Goal: Task Accomplishment & Management: Complete application form

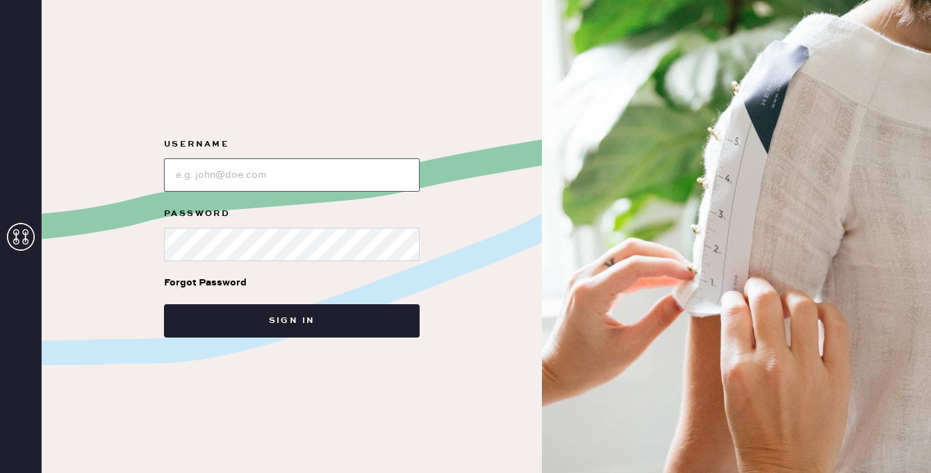
click at [355, 179] on input "loginName" at bounding box center [292, 174] width 256 height 33
type input "reformationsoho"
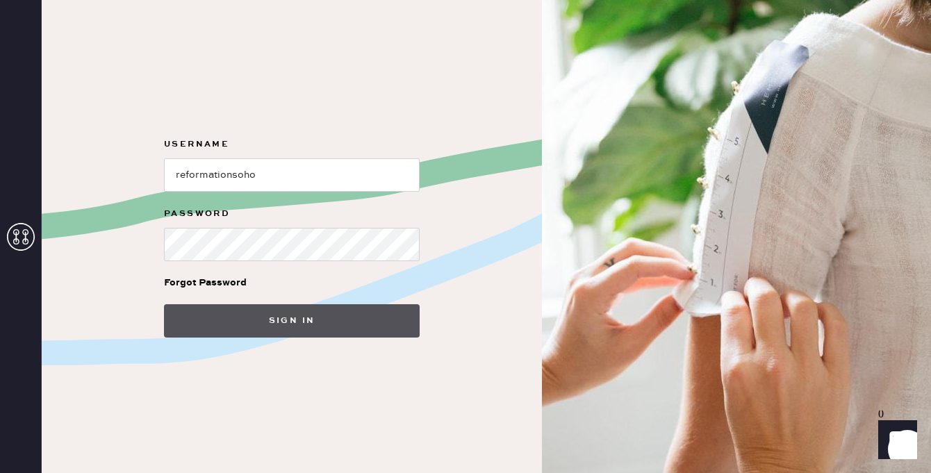
click at [292, 326] on button "Sign in" at bounding box center [292, 320] width 256 height 33
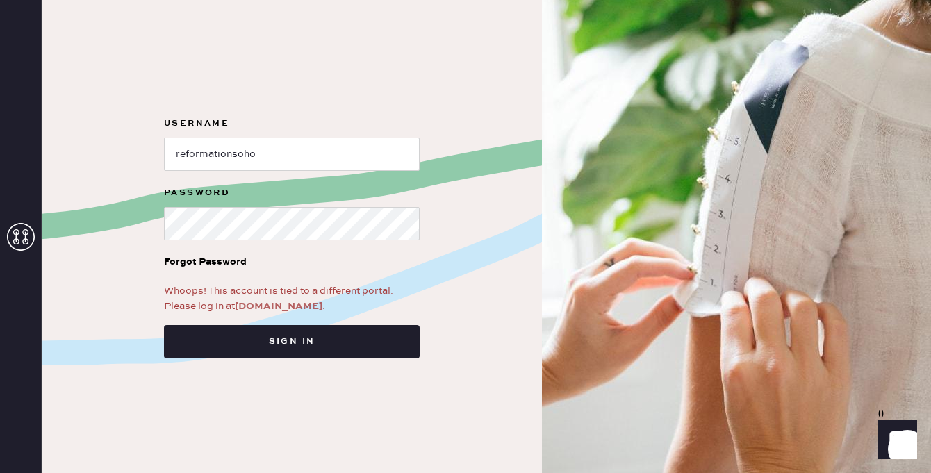
click at [281, 308] on link "app.hemster.co" at bounding box center [279, 306] width 88 height 13
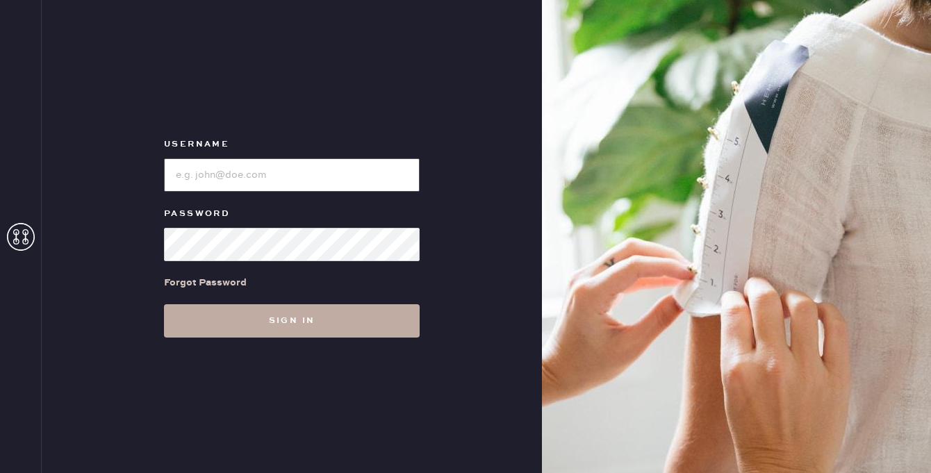
type input "reformationsoho"
click at [263, 318] on button "Sign in" at bounding box center [292, 320] width 256 height 33
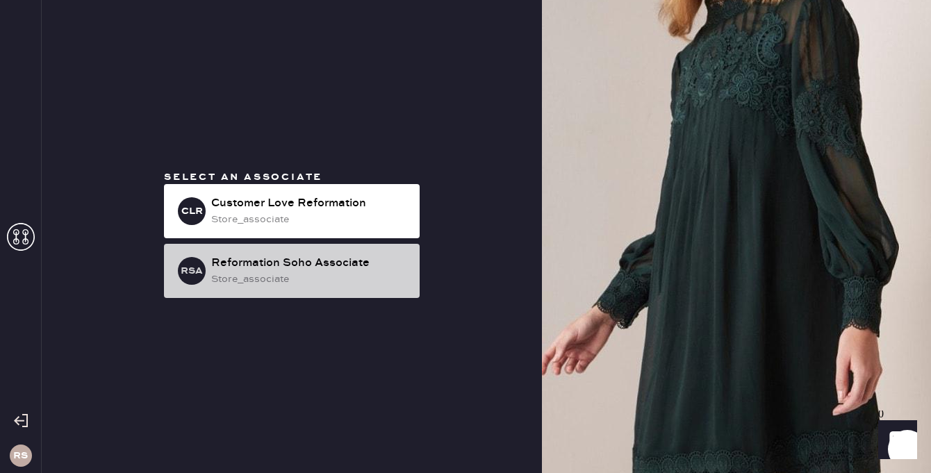
click at [279, 274] on div "store_associate" at bounding box center [309, 279] width 197 height 15
click at [301, 270] on div "Reformation Soho Associate" at bounding box center [309, 263] width 197 height 17
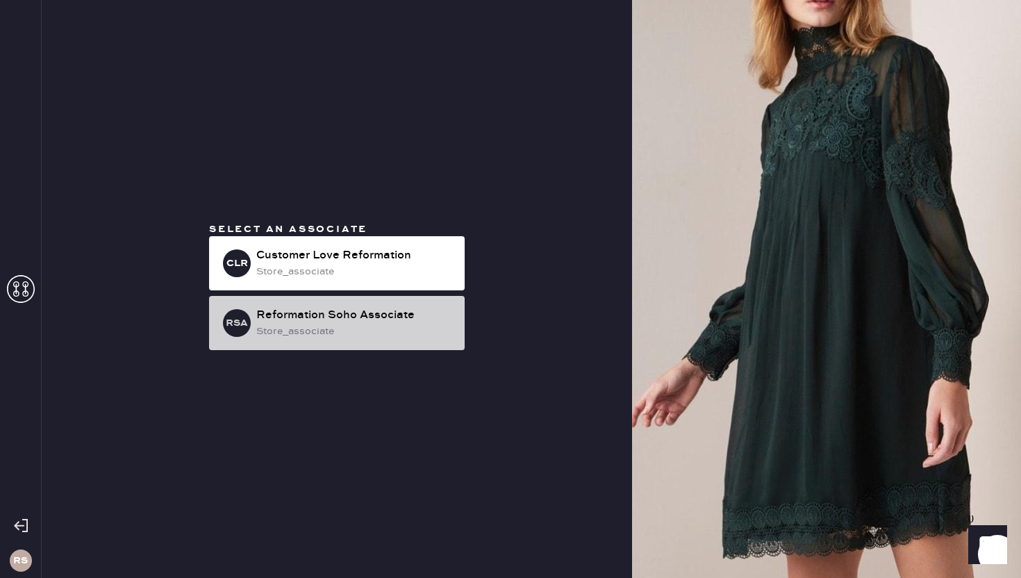
click at [281, 315] on div "Reformation Soho Associate" at bounding box center [354, 315] width 197 height 17
click at [265, 328] on div "store_associate" at bounding box center [354, 331] width 197 height 15
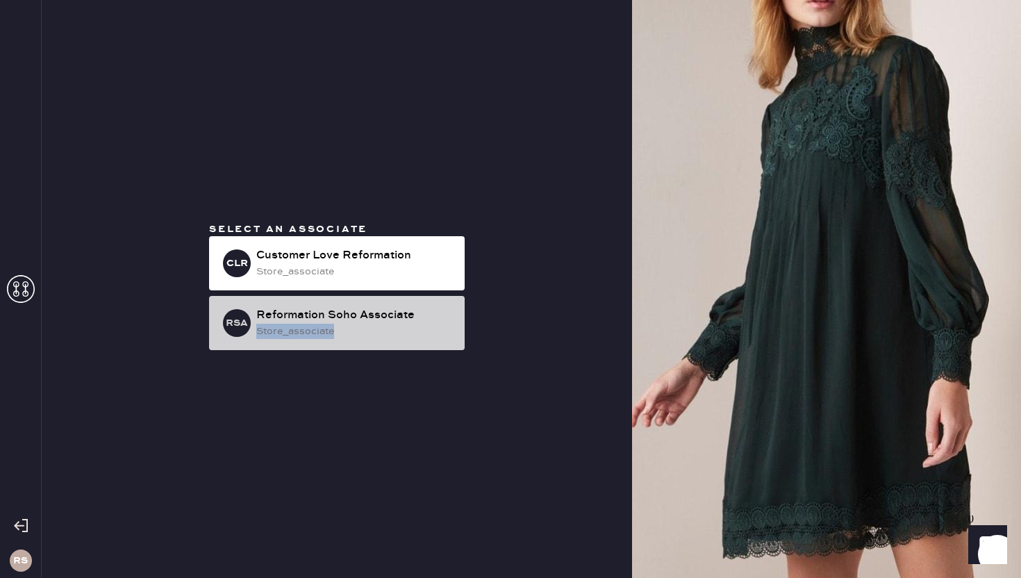
click at [265, 328] on div "store_associate" at bounding box center [354, 331] width 197 height 15
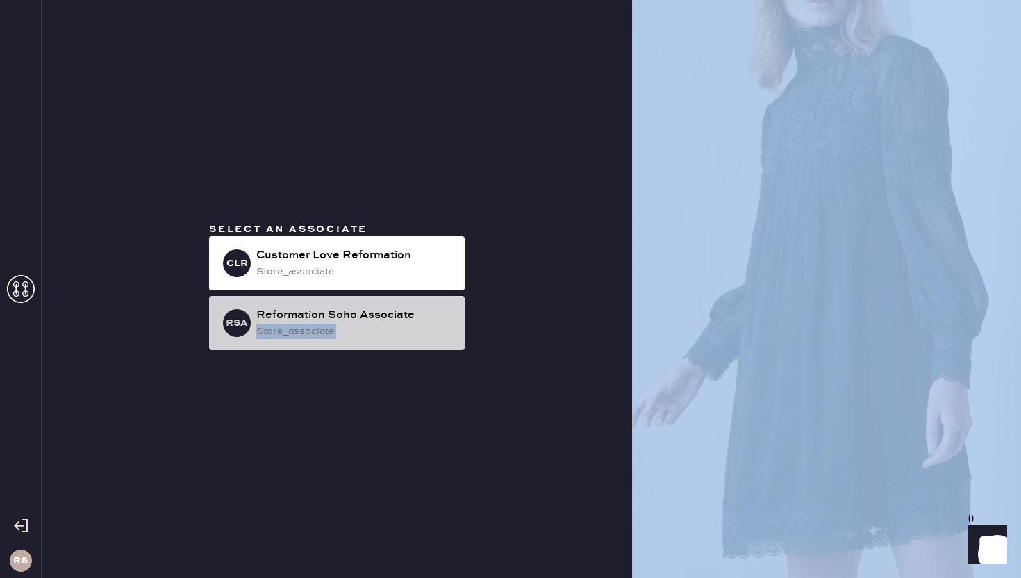
click at [265, 328] on div "store_associate" at bounding box center [354, 331] width 197 height 15
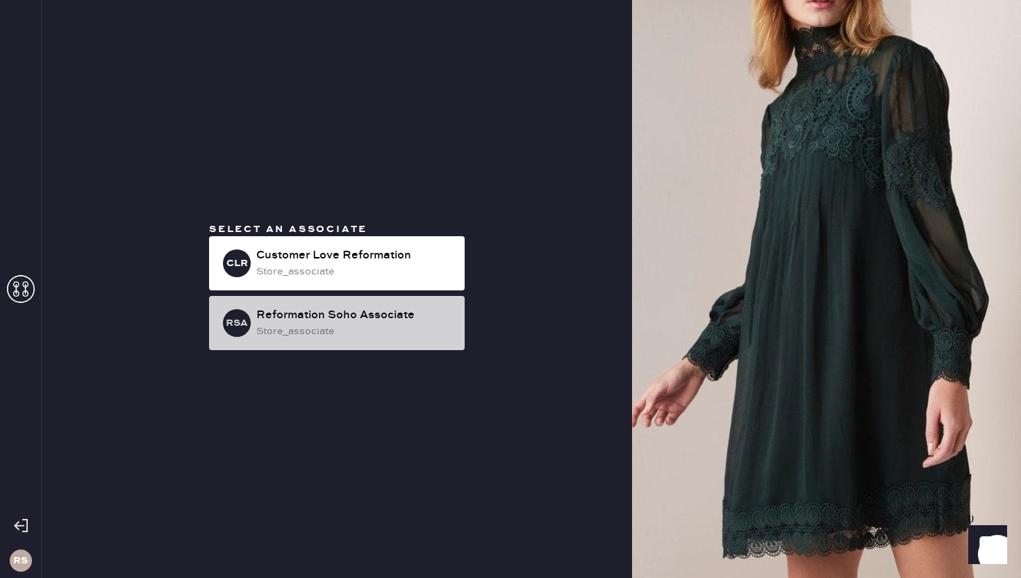
click at [377, 332] on div "store_associate" at bounding box center [354, 331] width 197 height 15
click at [391, 318] on div "Reformation Soho Associate" at bounding box center [354, 315] width 197 height 17
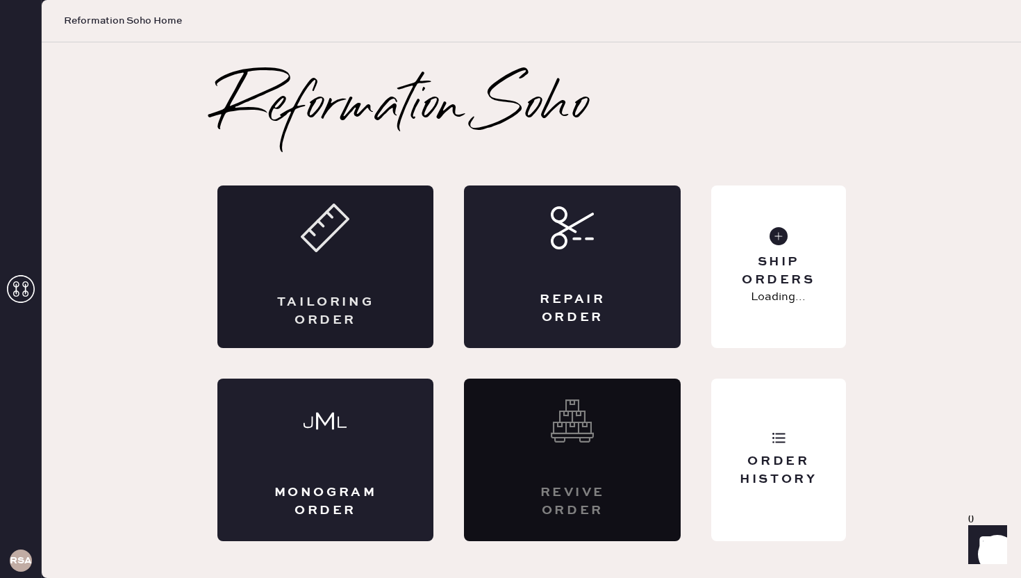
click at [299, 290] on div "Tailoring Order" at bounding box center [325, 266] width 217 height 163
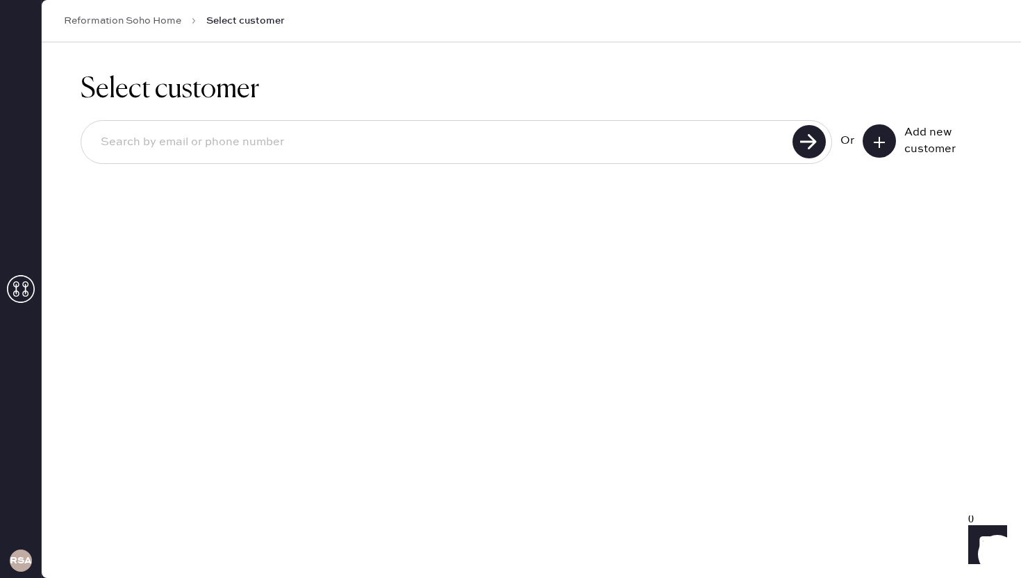
click at [542, 133] on input at bounding box center [439, 142] width 699 height 32
type input "[EMAIL_ADDRESS][DOMAIN_NAME]"
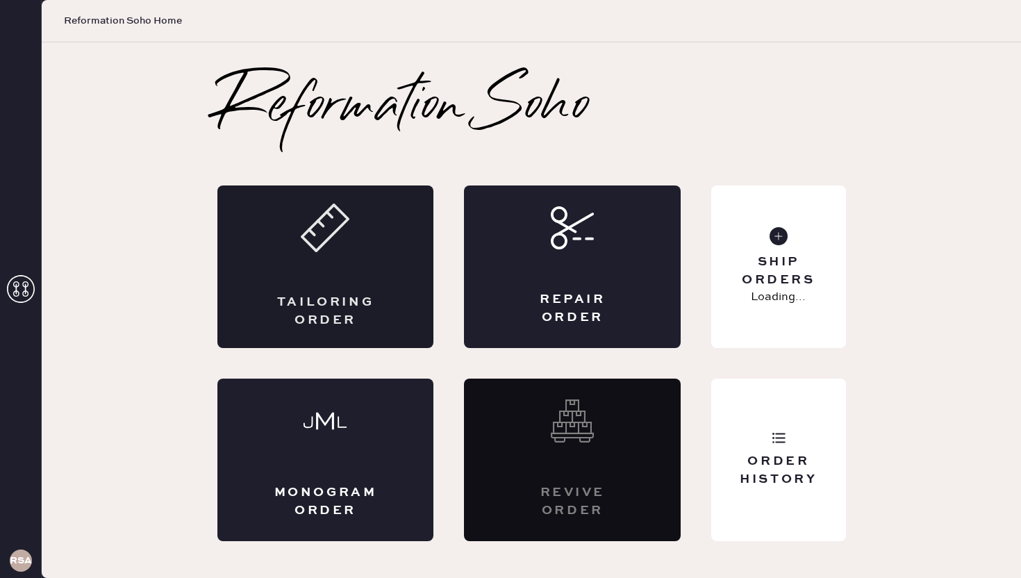
click at [266, 256] on div "Tailoring Order" at bounding box center [325, 266] width 217 height 163
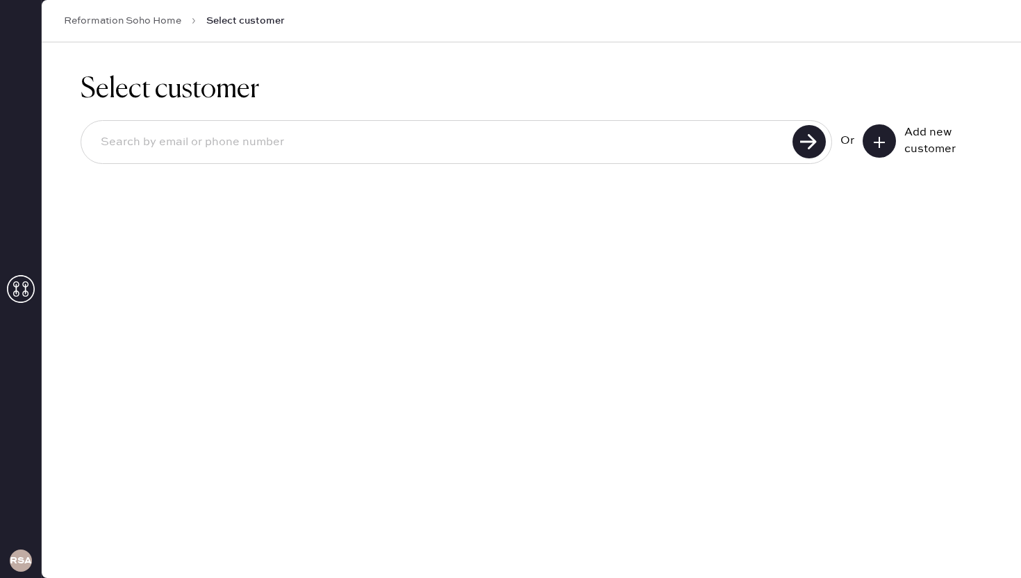
click at [209, 149] on input at bounding box center [439, 142] width 699 height 32
type input "[EMAIL_ADDRESS][DOMAIN_NAME]"
click at [805, 144] on use at bounding box center [809, 141] width 33 height 33
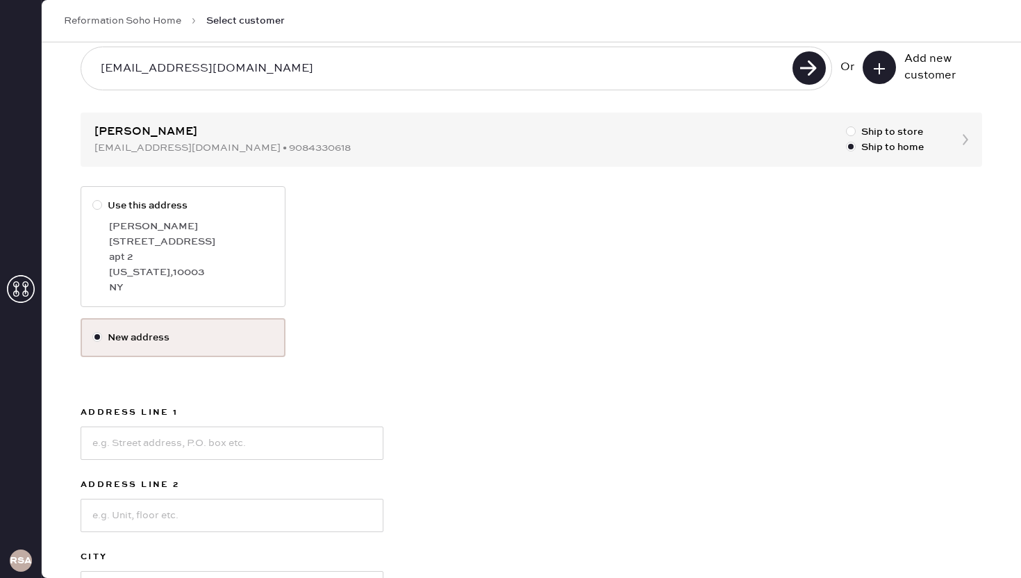
scroll to position [73, 0]
click at [287, 438] on input at bounding box center [232, 443] width 303 height 33
type input "[STREET_ADDRESS]"
type input "Apt 2E"
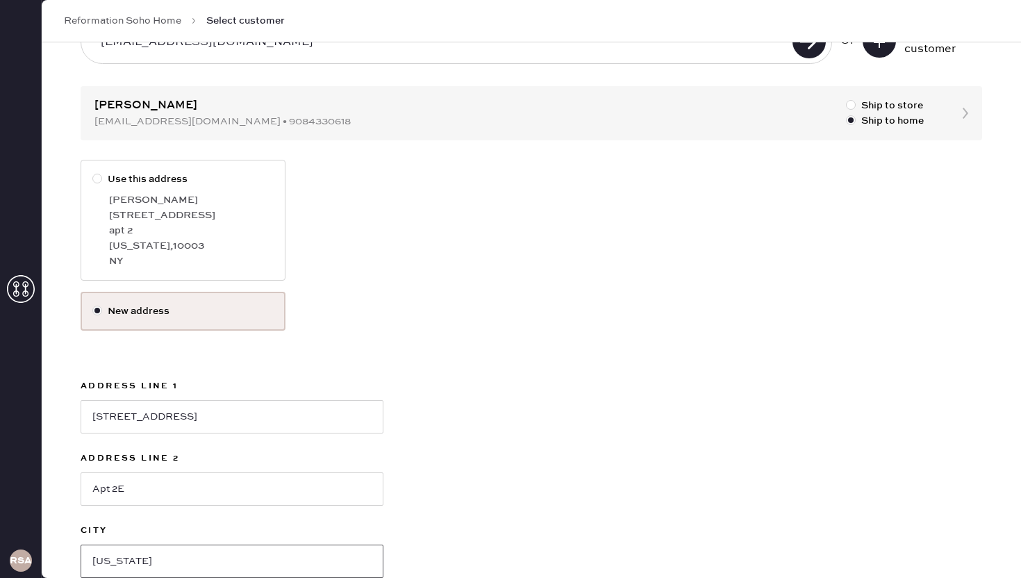
type input "[US_STATE]"
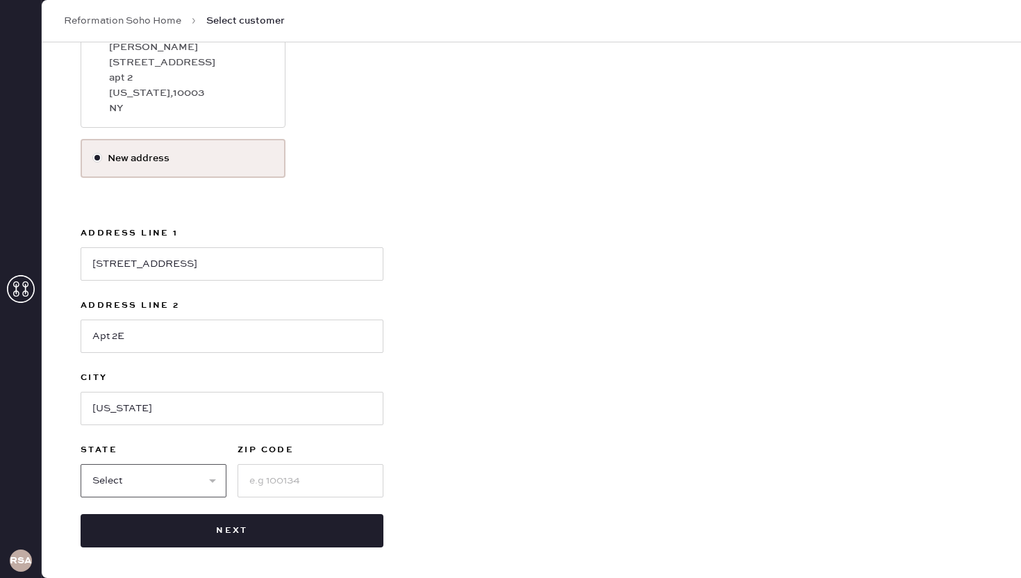
click at [189, 473] on select "Select AK AL AR AZ CA CO CT [GEOGRAPHIC_DATA] DE FL [GEOGRAPHIC_DATA] HI [GEOGR…" at bounding box center [154, 480] width 146 height 33
select select "NY"
click at [81, 464] on select "Select AK AL AR AZ CA CO CT [GEOGRAPHIC_DATA] DE FL [GEOGRAPHIC_DATA] HI [GEOGR…" at bounding box center [154, 480] width 146 height 33
click at [308, 481] on input at bounding box center [311, 480] width 146 height 33
type input "10011"
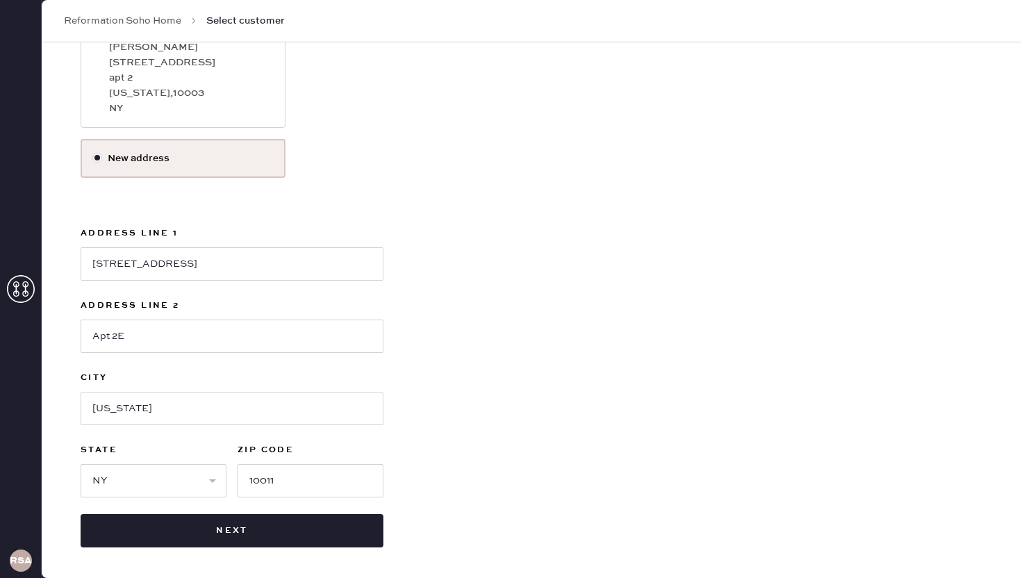
click at [446, 460] on div "Use this address [PERSON_NAME] [STREET_ADDRESS][US_STATE] New address Address L…" at bounding box center [532, 277] width 902 height 541
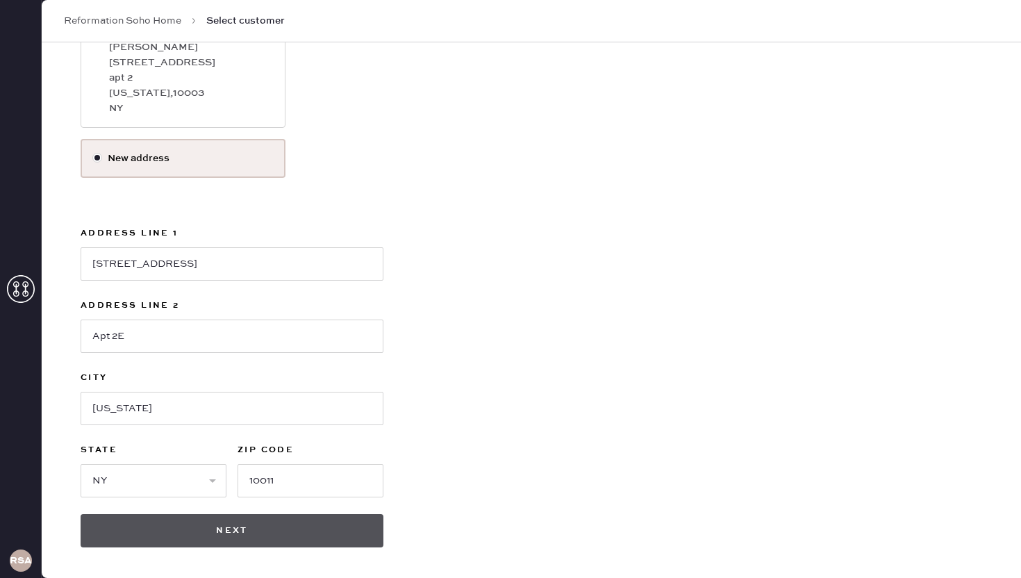
click at [301, 523] on button "Next" at bounding box center [232, 530] width 303 height 33
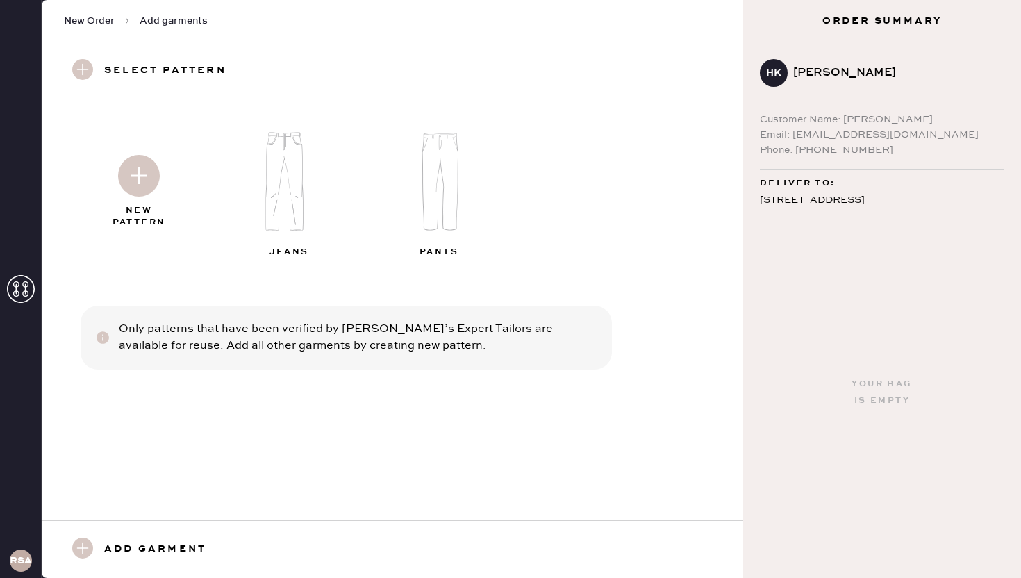
click at [140, 190] on img at bounding box center [139, 176] width 42 height 42
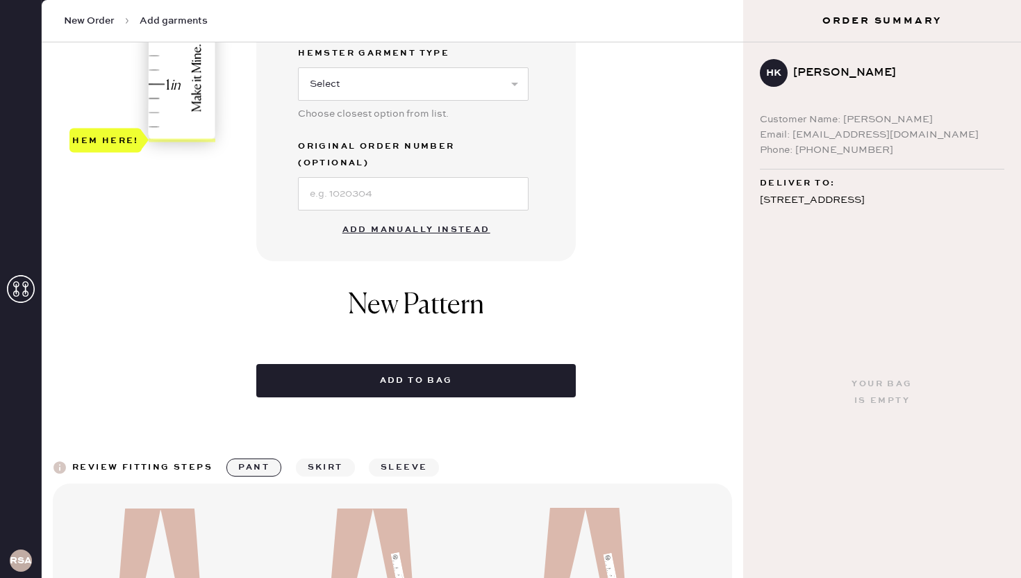
scroll to position [454, 0]
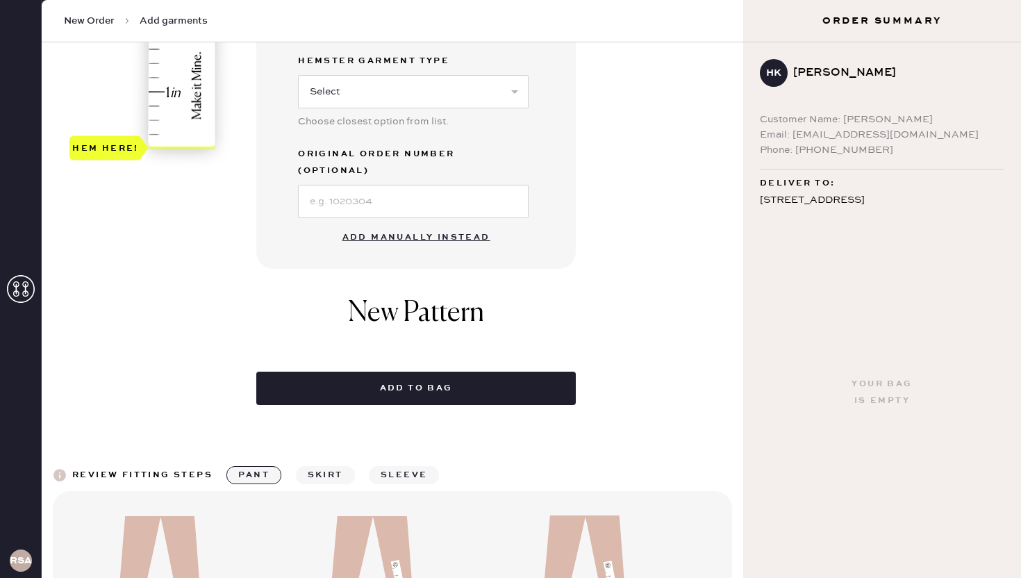
click at [426, 227] on button "Add manually instead" at bounding box center [416, 238] width 165 height 28
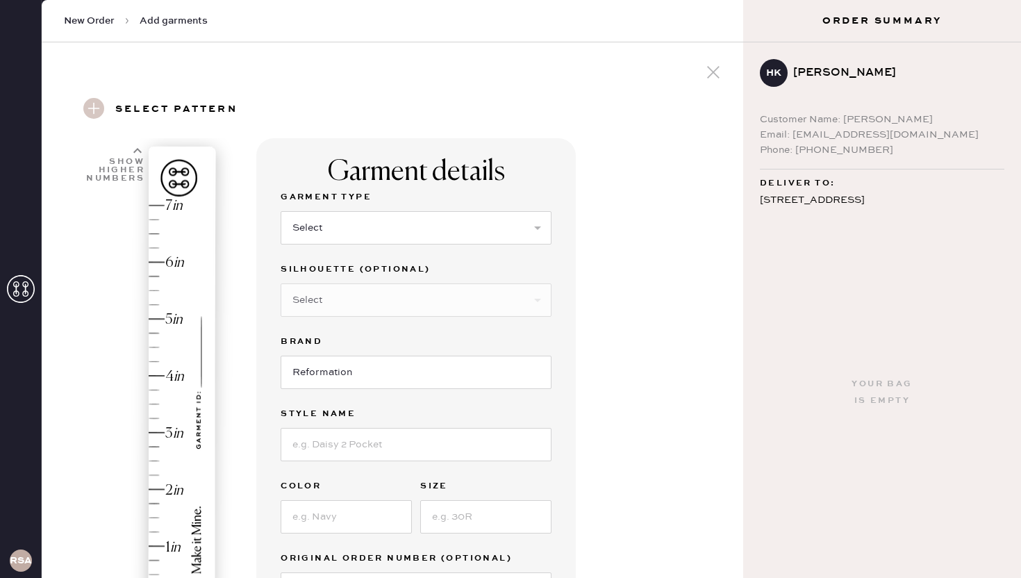
scroll to position [0, 0]
click at [343, 231] on select "Select Basic Skirt Jeans Leggings Pants Shorts Basic Sleeved Dress Basic Sleeve…" at bounding box center [416, 227] width 271 height 33
select select "4"
click at [281, 211] on select "Select Basic Skirt Jeans Leggings Pants Shorts Basic Sleeved Dress Basic Sleeve…" at bounding box center [416, 227] width 271 height 33
click at [336, 302] on select "Select Joggers Shorts Cropped Flare Boot Cut Straight Skinny Other" at bounding box center [416, 299] width 271 height 33
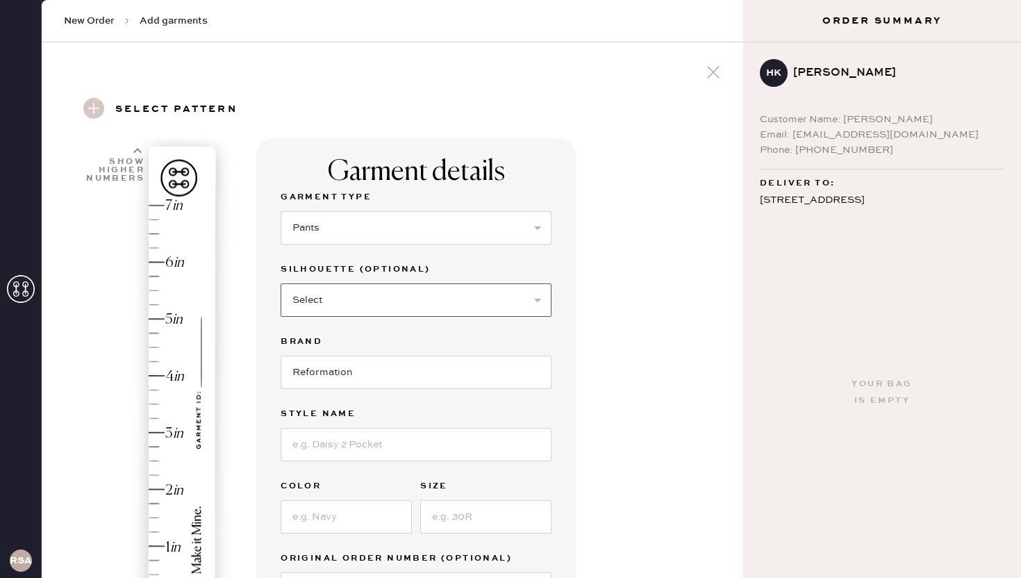
select select "11"
click at [281, 283] on select "Select Joggers Shorts Cropped Flare Boot Cut Straight Skinny Other" at bounding box center [416, 299] width 271 height 33
click at [336, 448] on input at bounding box center [416, 444] width 271 height 33
type input "F"
type input "Gisele Low Rise Pant"
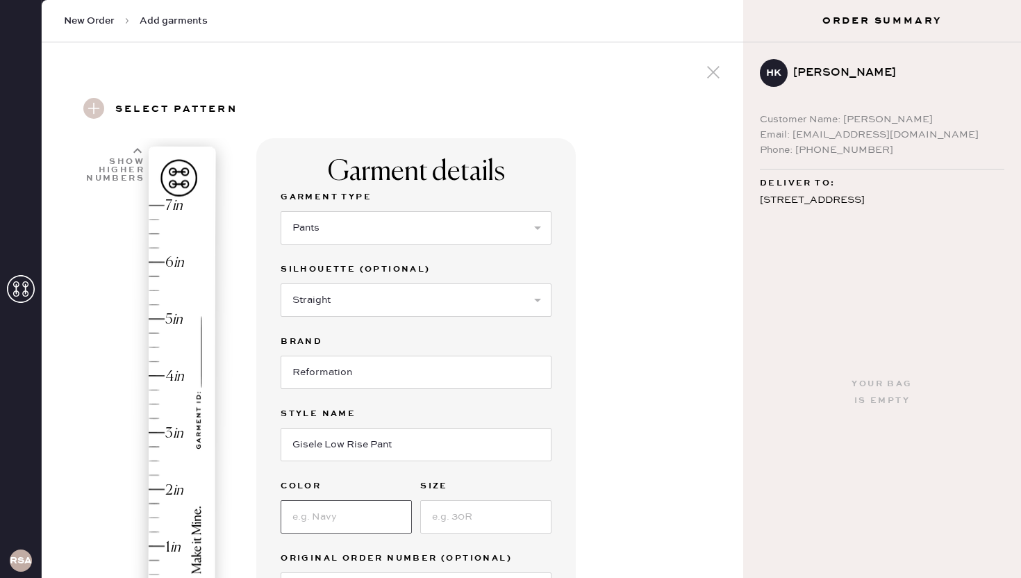
click at [322, 509] on input at bounding box center [346, 516] width 131 height 33
type input "Black"
click at [438, 522] on input at bounding box center [485, 516] width 131 height 33
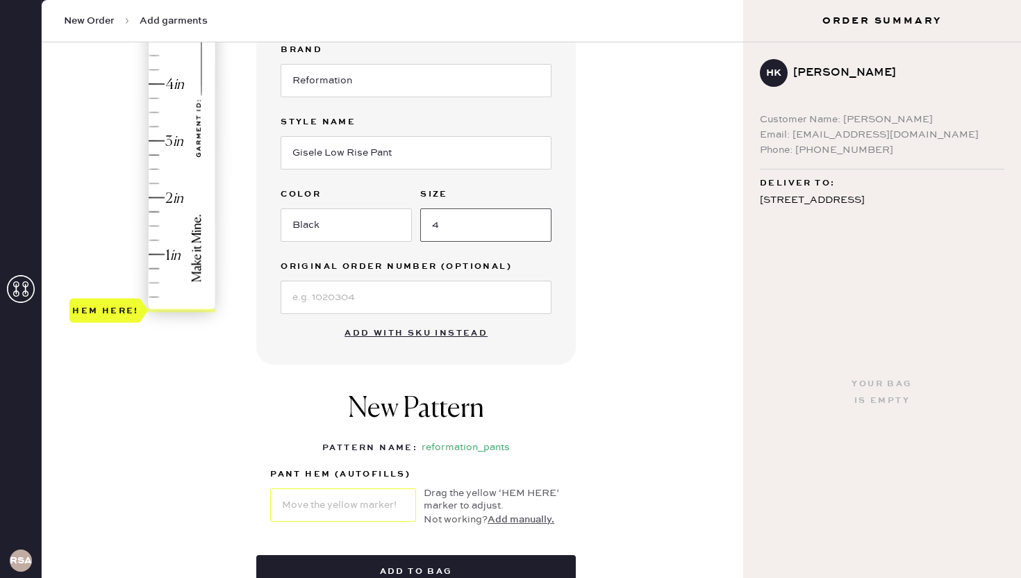
scroll to position [288, 0]
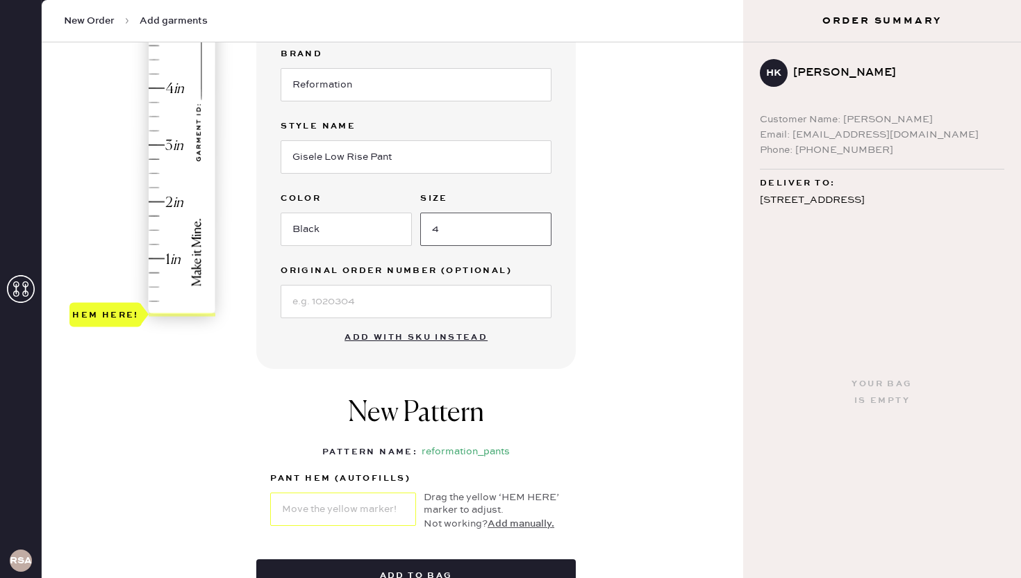
type input "4"
type input "2.5"
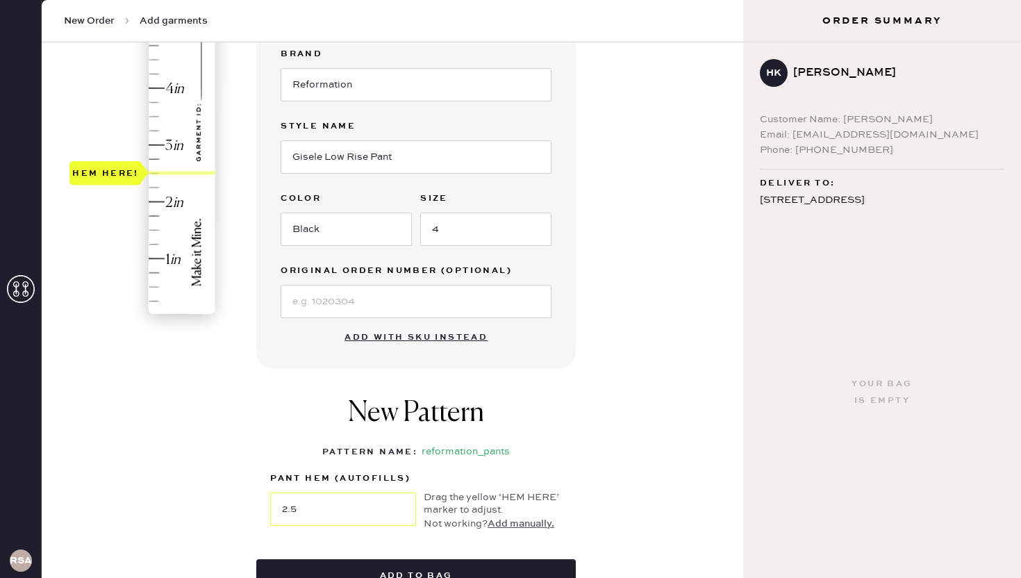
drag, startPoint x: 172, startPoint y: 314, endPoint x: 162, endPoint y: 180, distance: 134.5
click at [162, 180] on div "Hem here!" at bounding box center [143, 117] width 148 height 410
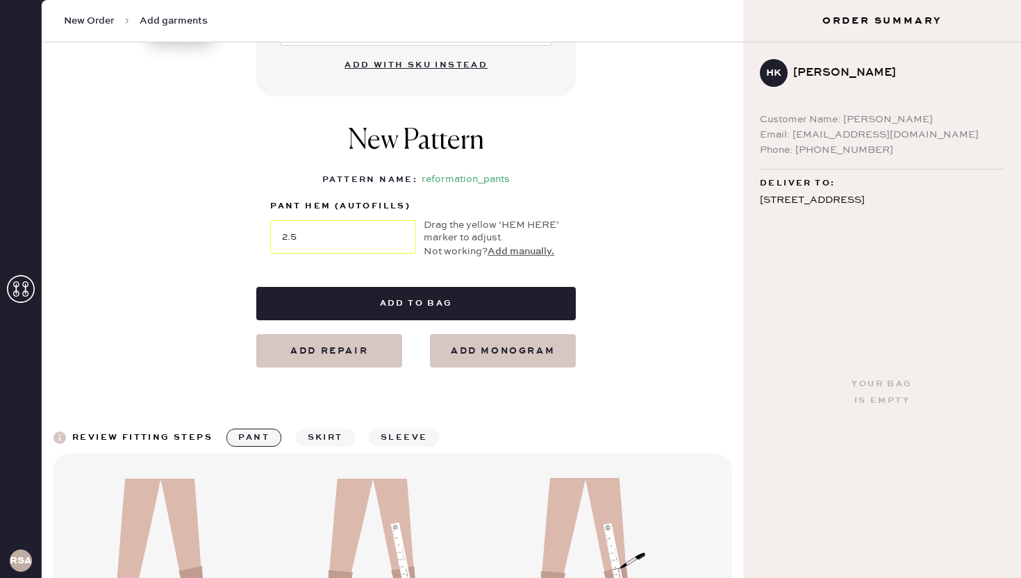
scroll to position [658, 0]
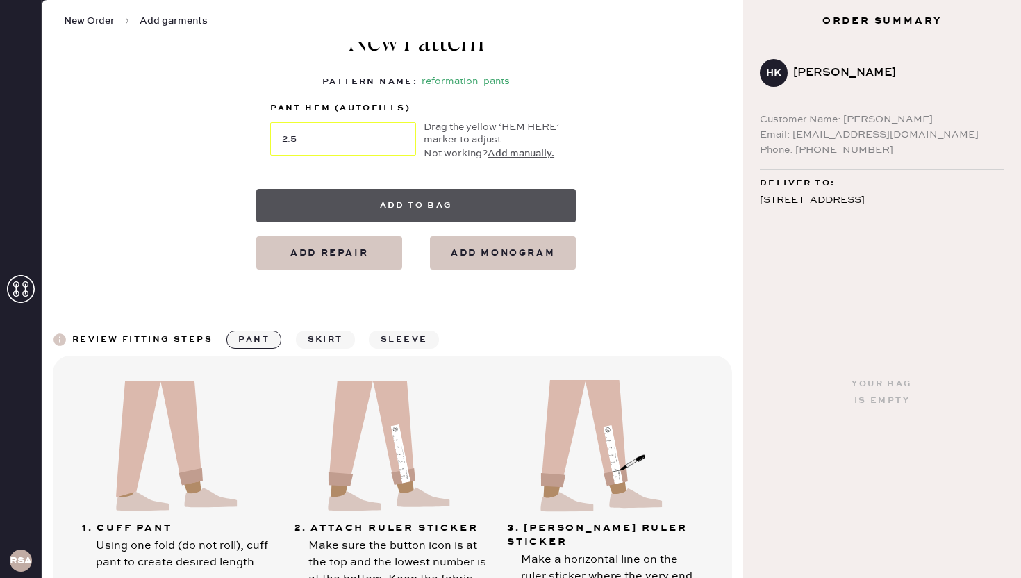
click at [484, 205] on button "Add to bag" at bounding box center [416, 205] width 320 height 33
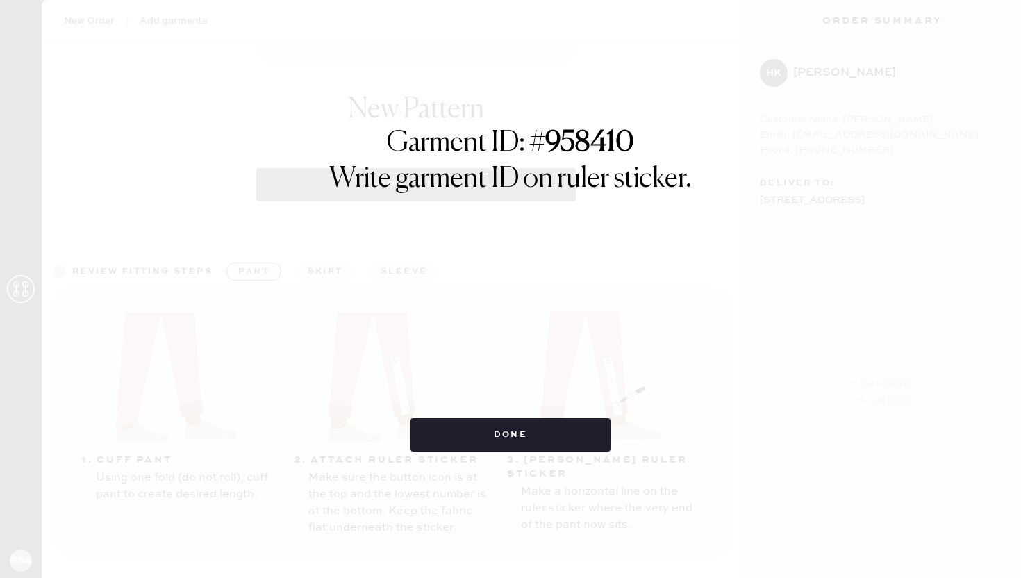
select select "4"
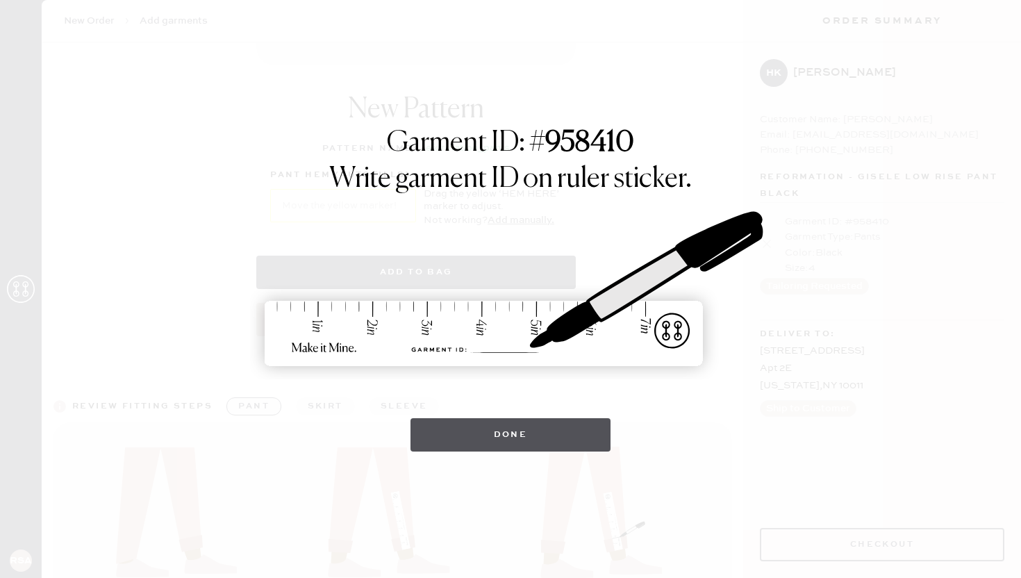
click at [513, 434] on button "Done" at bounding box center [511, 434] width 201 height 33
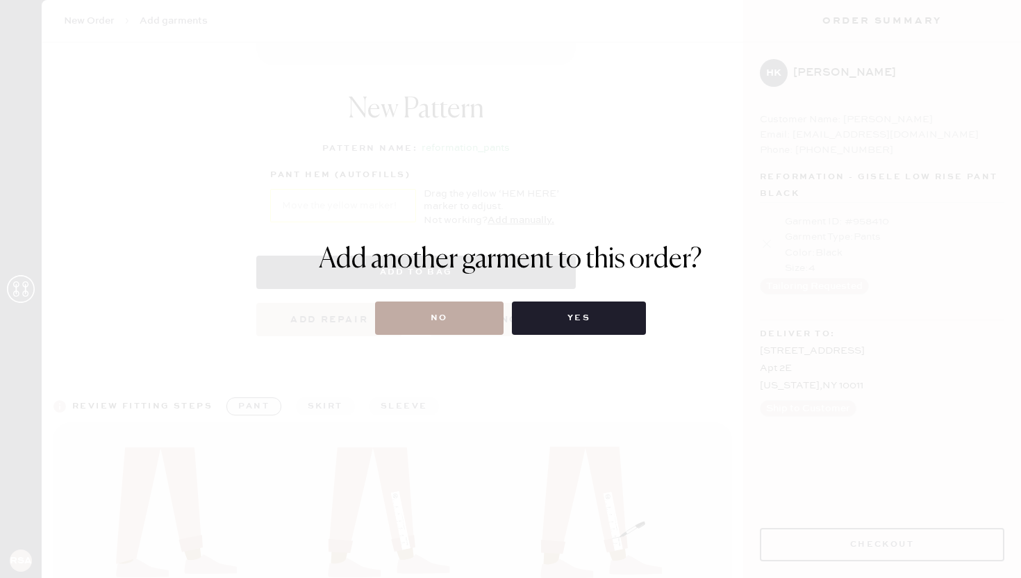
click at [450, 317] on button "No" at bounding box center [439, 318] width 129 height 33
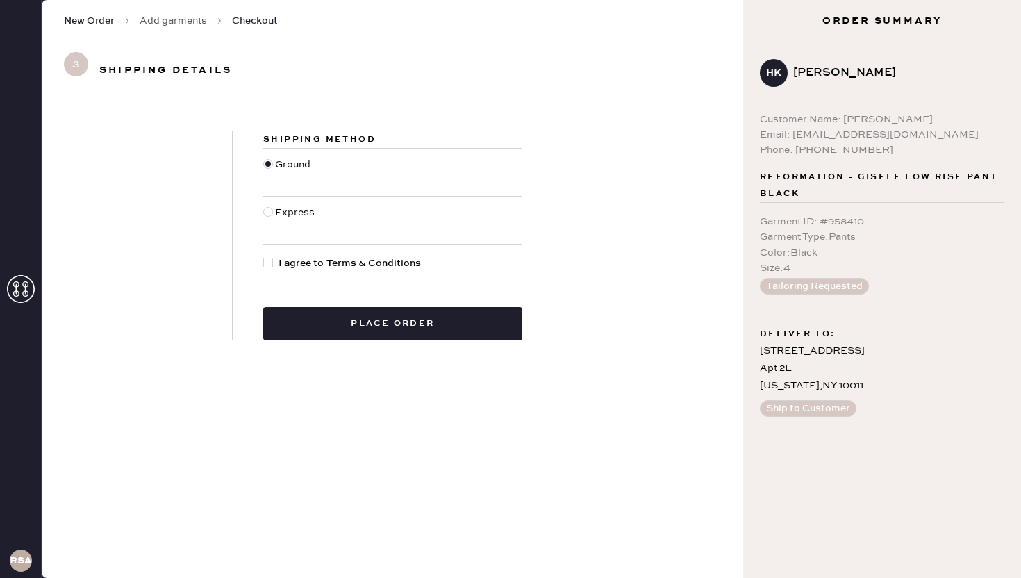
click at [267, 265] on div at bounding box center [268, 263] width 10 height 10
click at [264, 256] on input "I agree to Terms & Conditions" at bounding box center [263, 256] width 1 height 1
checkbox input "true"
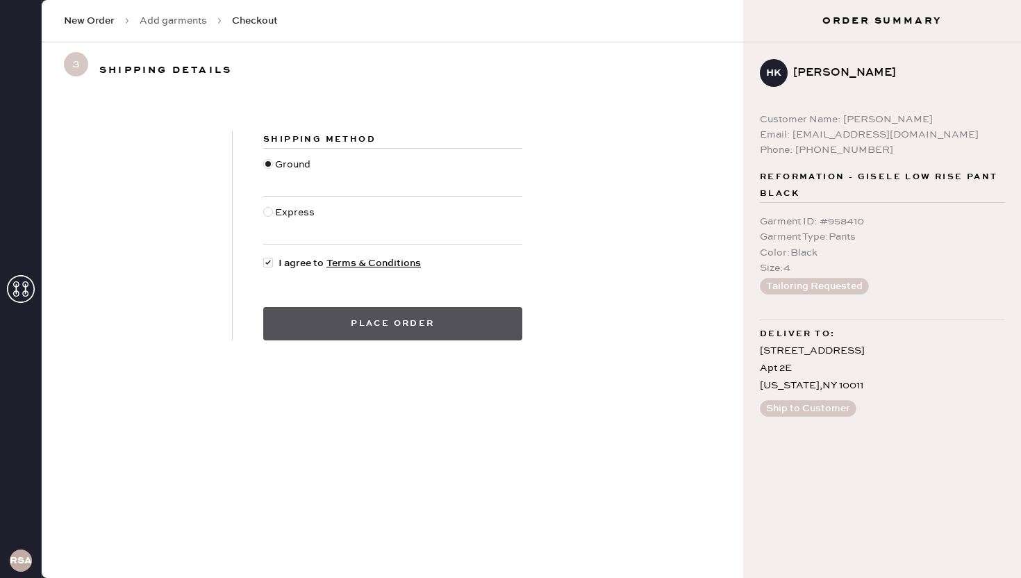
click at [405, 316] on button "Place order" at bounding box center [392, 323] width 259 height 33
